Goal: Task Accomplishment & Management: Complete application form

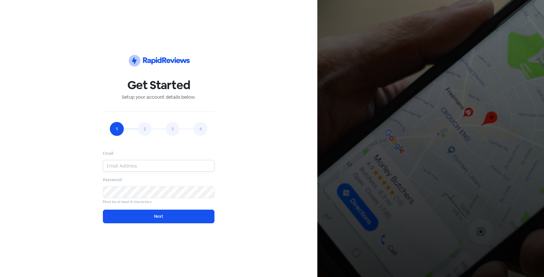
click at [123, 169] on input "email" at bounding box center [159, 166] width 112 height 12
click at [134, 169] on input "email" at bounding box center [159, 166] width 112 height 12
type input "[EMAIL_ADDRESS][DOMAIN_NAME]"
click at [103, 210] on button "Next" at bounding box center [159, 217] width 112 height 14
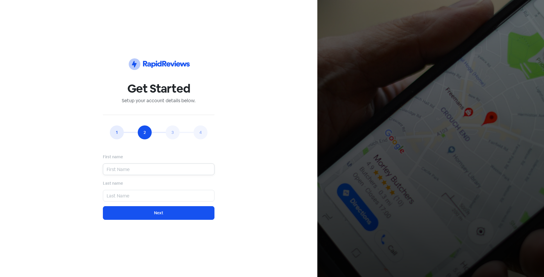
click at [152, 166] on input "text" at bounding box center [159, 170] width 112 height 12
type input "Aya"
type input "Najmaldeen"
click at [169, 184] on div "Last name Najmaldeen" at bounding box center [159, 191] width 112 height 22
click at [174, 213] on button "Next" at bounding box center [159, 213] width 112 height 14
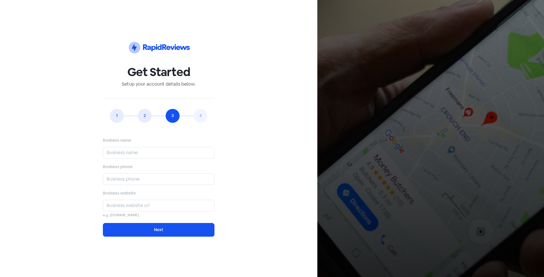
click at [119, 147] on div "Business name" at bounding box center [159, 148] width 112 height 22
click at [120, 151] on input "text" at bounding box center [159, 153] width 112 height 12
type input "Cotton Tree Dental"
click at [136, 180] on input "text" at bounding box center [159, 179] width 112 height 12
type input "54511733"
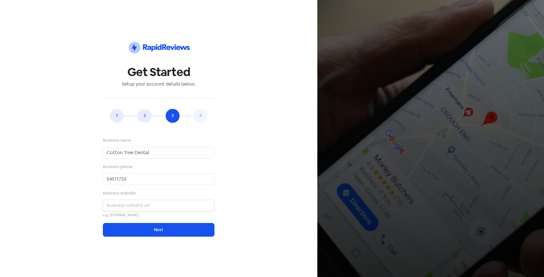
click at [140, 208] on input "text" at bounding box center [159, 206] width 112 height 12
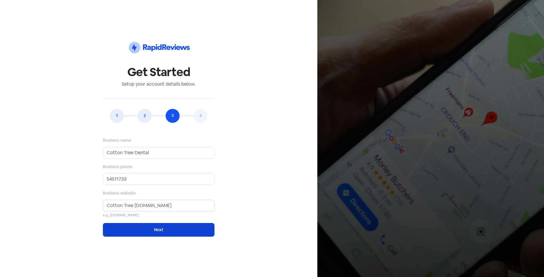
type input "Cotton Tree Dental.com.au"
drag, startPoint x: 155, startPoint y: 229, endPoint x: 159, endPoint y: 227, distance: 4.7
click at [156, 229] on button "Next" at bounding box center [159, 230] width 112 height 14
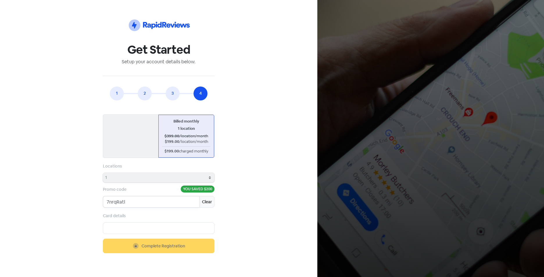
click at [152, 202] on input "7nrqRatl" at bounding box center [151, 202] width 96 height 12
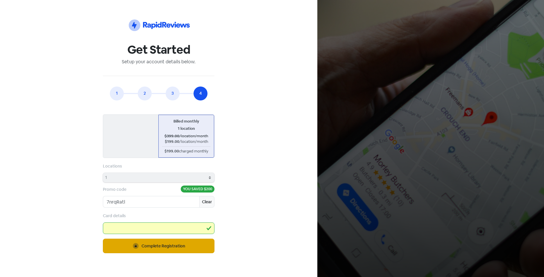
click at [170, 245] on span "Complete Registration" at bounding box center [163, 246] width 44 height 6
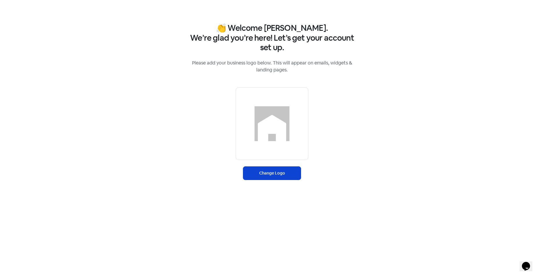
click at [279, 172] on label "Change Logo" at bounding box center [272, 173] width 58 height 14
click at [0, 0] on input "Change Logo" at bounding box center [0, 0] width 0 height 0
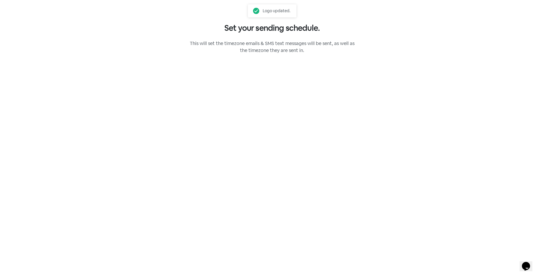
select select "[GEOGRAPHIC_DATA]/[GEOGRAPHIC_DATA]"
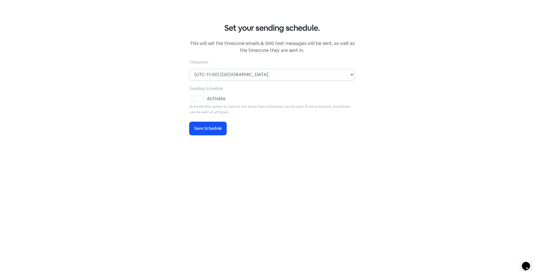
click at [231, 77] on select "(UTC-11:00) [GEOGRAPHIC_DATA] (UTC-11:00) [GEOGRAPHIC_DATA] (UTC-11:00) [GEOGRA…" at bounding box center [271, 75] width 165 height 12
click at [470, 115] on div "Set your sending schedule. This will set the timezone emails & SMS text message…" at bounding box center [272, 138] width 544 height 277
click at [219, 132] on button "Icon For Loading Save Schedule" at bounding box center [207, 128] width 37 height 13
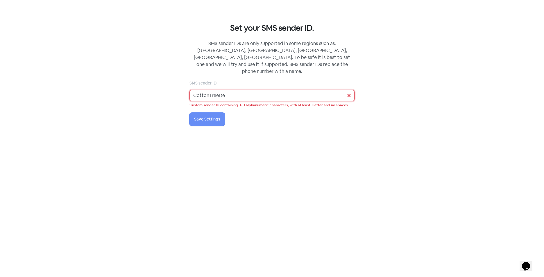
type input "CottonTreeD"
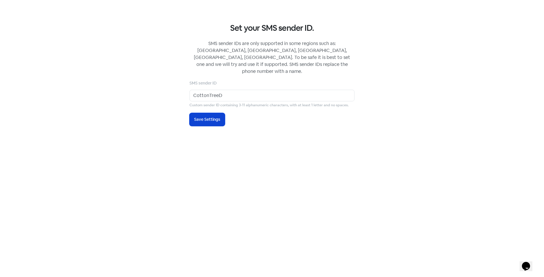
click at [209, 116] on span "Save Settings" at bounding box center [207, 119] width 26 height 6
select select "AU"
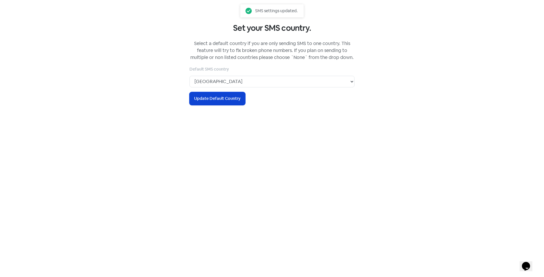
click at [229, 99] on span "Update Default Country" at bounding box center [217, 99] width 46 height 6
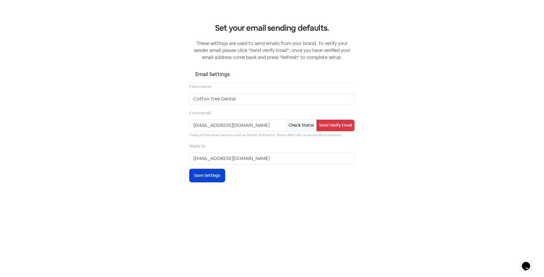
click at [214, 180] on button "Icon For Loading Save Settings" at bounding box center [206, 175] width 35 height 13
click at [323, 124] on button "Send Verify Email" at bounding box center [335, 126] width 38 height 12
click at [210, 175] on span "Save Settings" at bounding box center [207, 176] width 26 height 6
click at [220, 177] on span "Save Settings" at bounding box center [207, 176] width 26 height 6
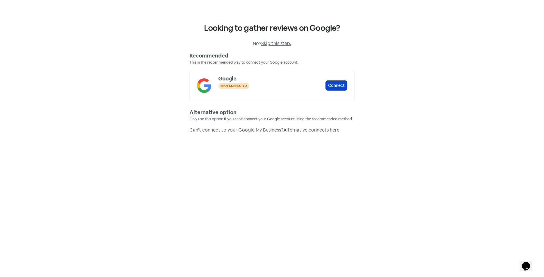
click at [330, 88] on button "Connect" at bounding box center [336, 85] width 22 height 10
click at [338, 84] on button "Complete" at bounding box center [335, 85] width 24 height 10
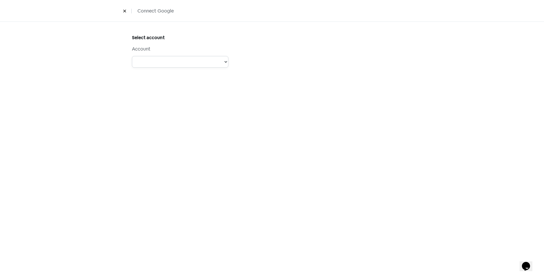
click at [173, 64] on select "Account: info CottonTreeDental - Type: PERSONAL - Role:" at bounding box center [180, 62] width 96 height 12
select select "[object Object]"
click at [132, 56] on select "Account: info CottonTreeDental - Type: PERSONAL - Role:" at bounding box center [180, 62] width 96 height 12
click at [220, 103] on select "Cotton Tree Dental" at bounding box center [180, 103] width 96 height 12
select select "[object Object]"
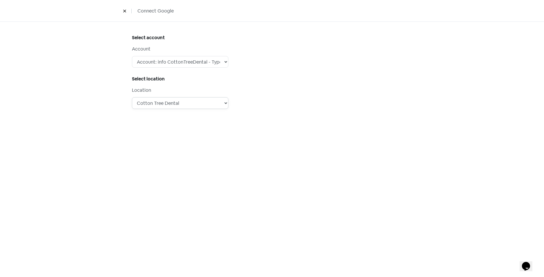
click at [132, 97] on select "Cotton Tree Dental" at bounding box center [180, 103] width 96 height 12
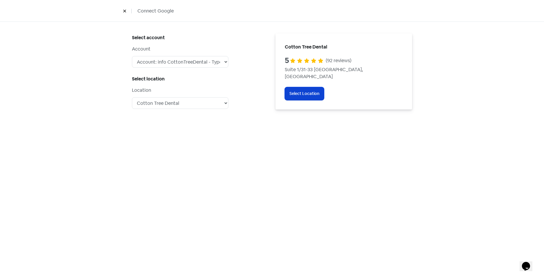
click at [306, 91] on span "Select Location" at bounding box center [304, 94] width 30 height 6
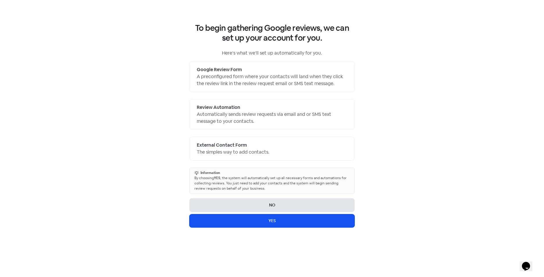
click at [258, 200] on button "Icon For Loading NO" at bounding box center [271, 205] width 165 height 14
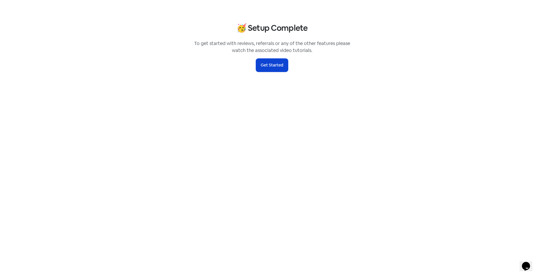
click at [269, 65] on button "Get Started" at bounding box center [272, 65] width 32 height 13
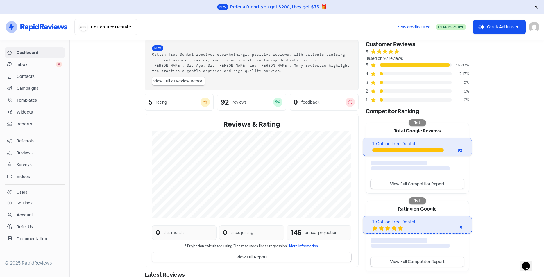
scroll to position [94, 0]
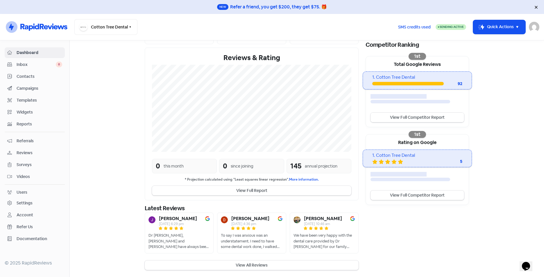
click at [403, 113] on link "View Full Competitor Report" at bounding box center [417, 118] width 94 height 10
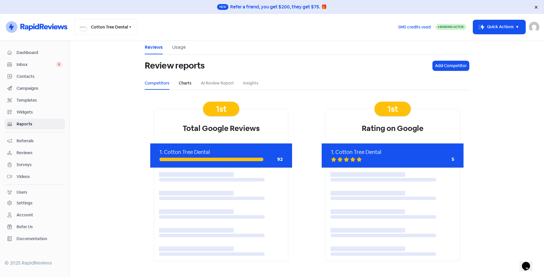
click at [178, 82] on ul "Competitors Charts AI Review Report Insights" at bounding box center [307, 83] width 324 height 13
click at [188, 80] on link "Charts" at bounding box center [185, 83] width 13 height 6
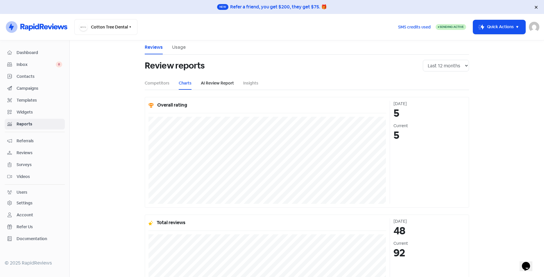
click at [219, 82] on link "AI Review Report" at bounding box center [217, 83] width 33 height 6
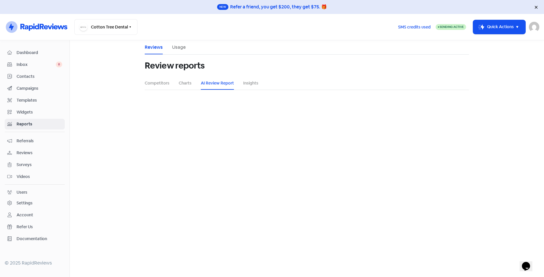
select select "12_months"
click at [241, 81] on ul "Competitors Charts AI Review Report Insights" at bounding box center [307, 83] width 324 height 13
click at [243, 83] on link "Insights" at bounding box center [250, 83] width 15 height 6
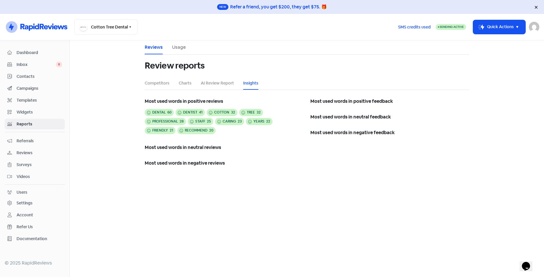
click at [18, 65] on span "Inbox" at bounding box center [36, 65] width 39 height 6
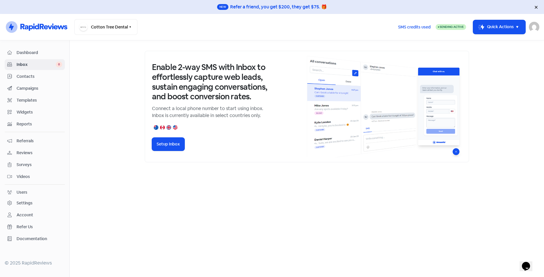
click at [41, 77] on span "Contacts" at bounding box center [40, 76] width 46 height 6
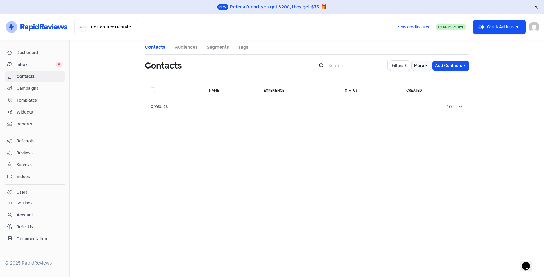
click at [39, 86] on span "Campaigns" at bounding box center [40, 88] width 46 height 6
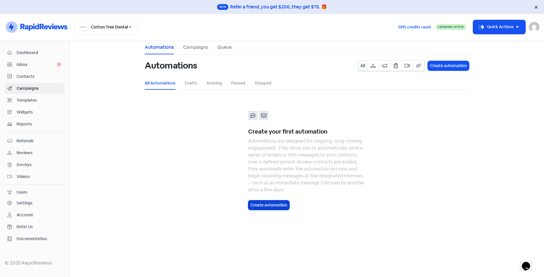
click at [279, 207] on button "Create automation" at bounding box center [268, 205] width 41 height 10
